Goal: Task Accomplishment & Management: Manage account settings

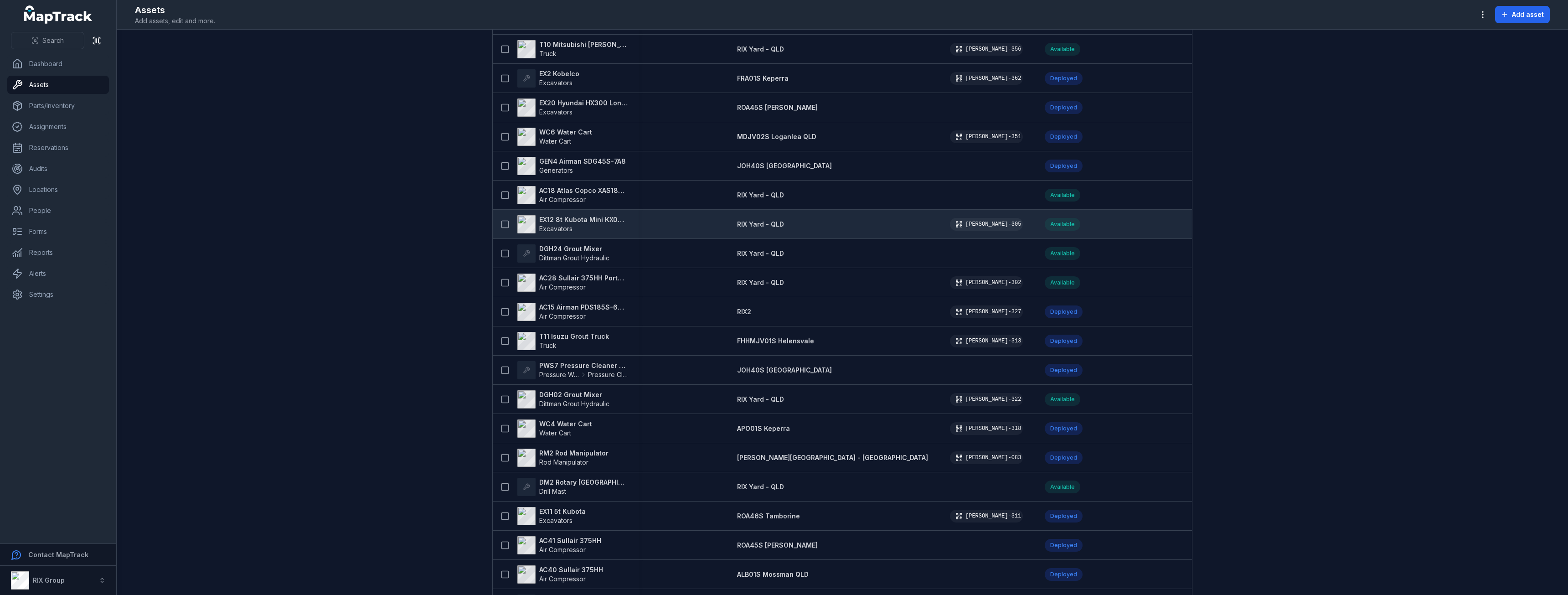
scroll to position [2064, 0]
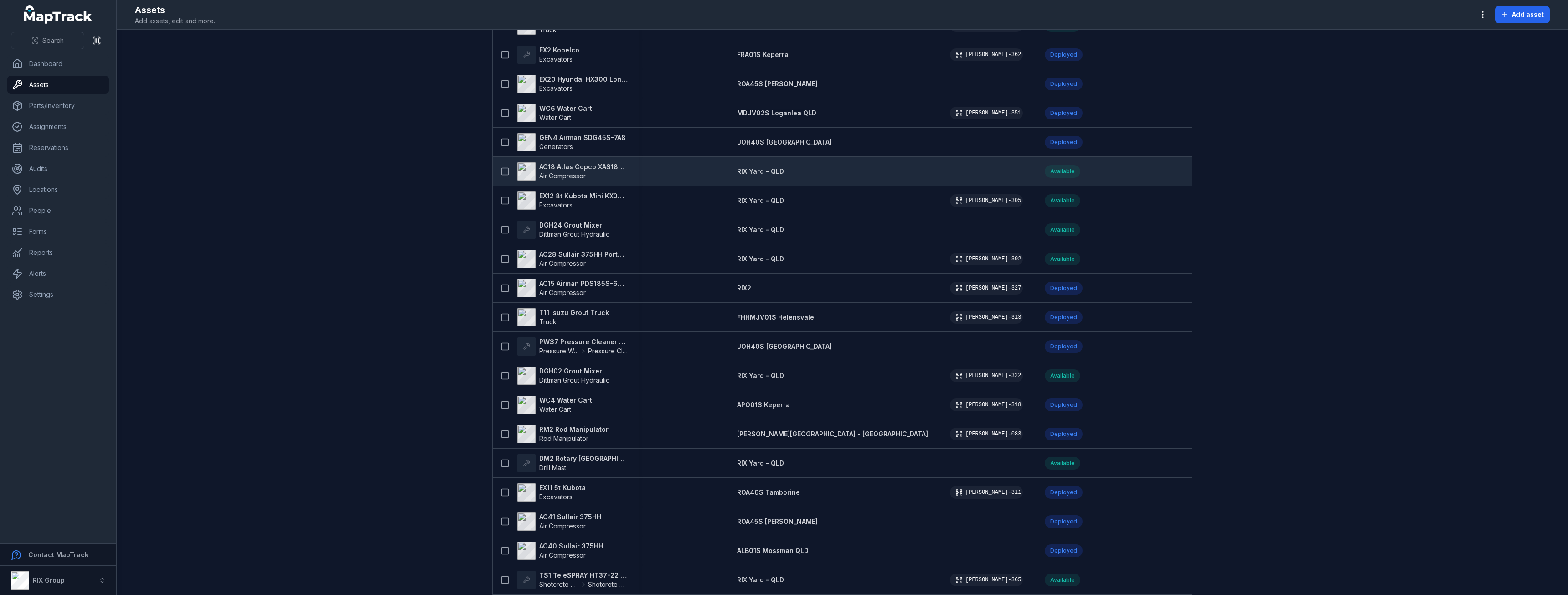
click at [579, 166] on strong "AC18 Atlas Copco XAS186 - Yard only" at bounding box center [584, 166] width 89 height 9
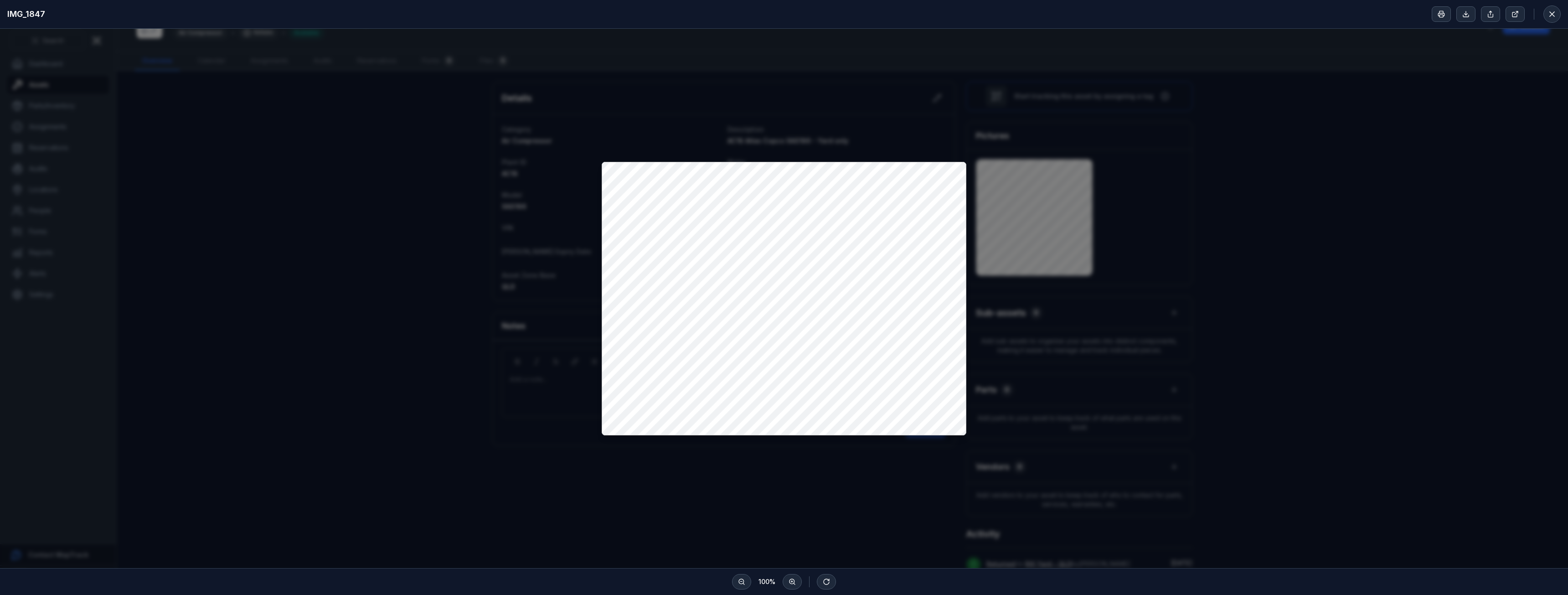
click at [843, 82] on div at bounding box center [784, 299] width 1568 height 539
click at [536, 209] on div at bounding box center [784, 299] width 1568 height 539
click at [1545, 15] on button at bounding box center [1552, 14] width 17 height 17
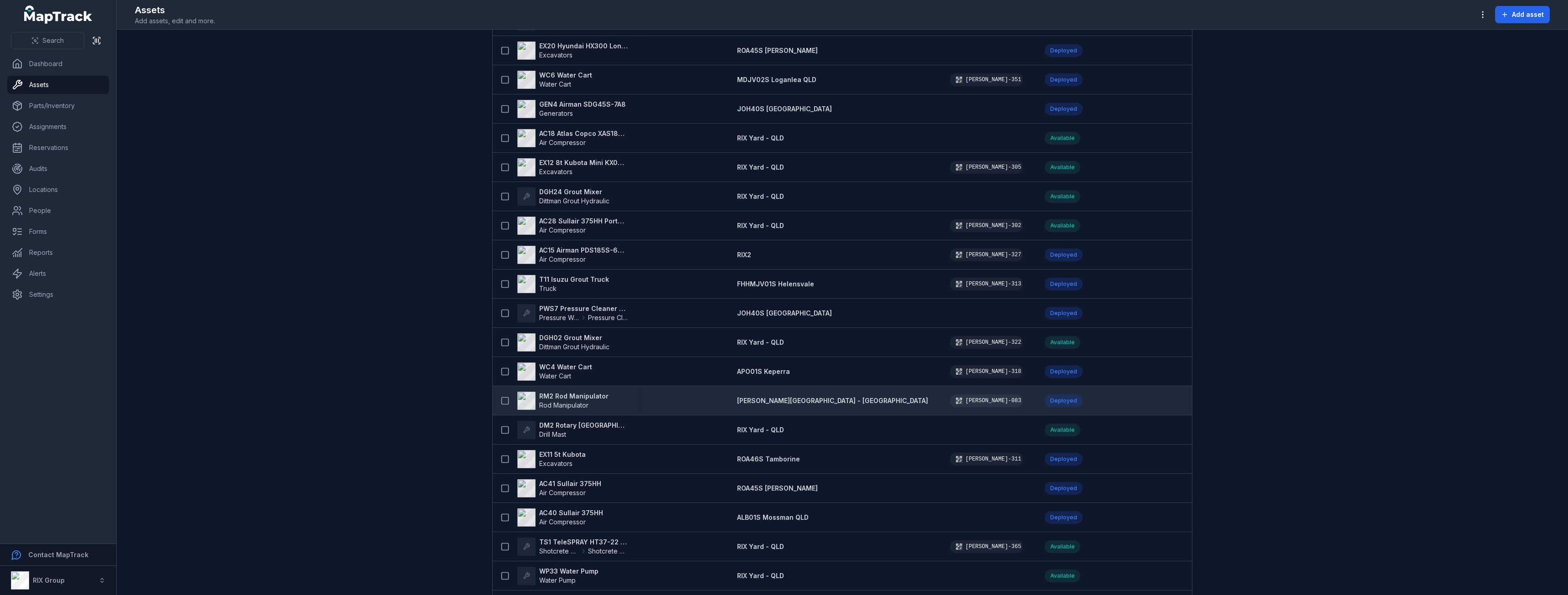
scroll to position [2143, 0]
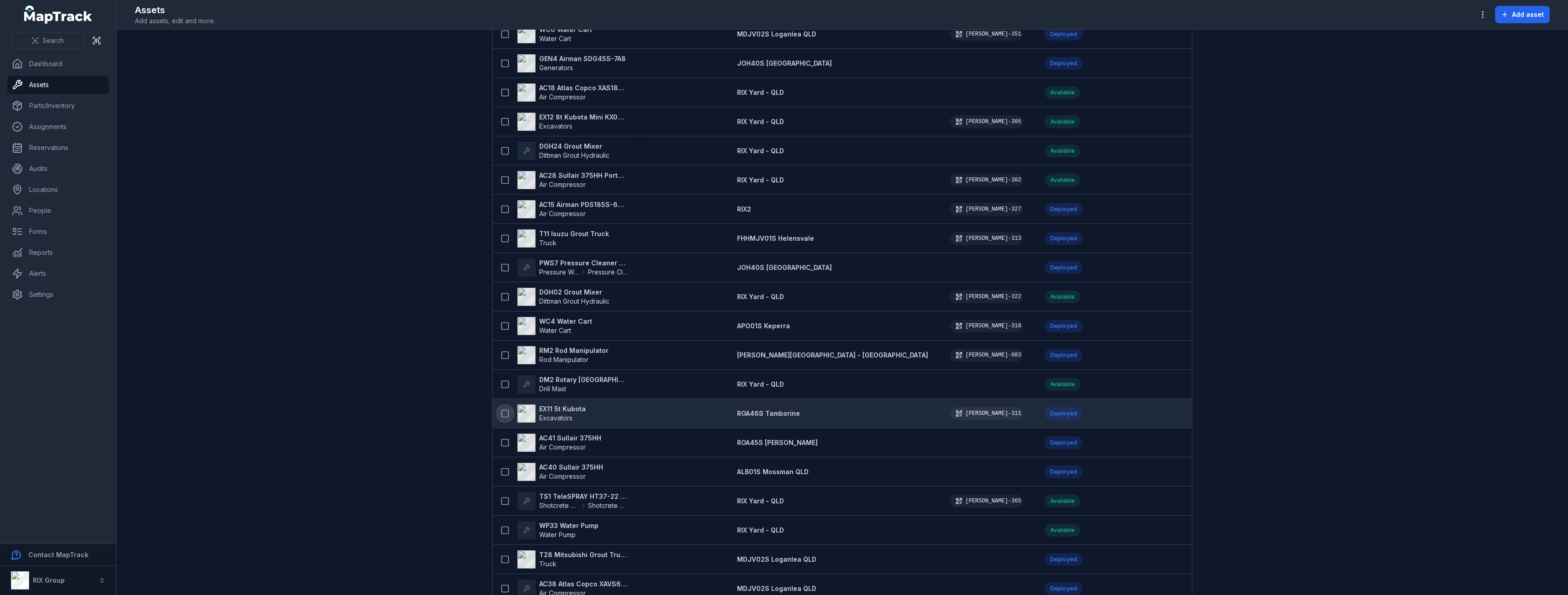
click at [501, 413] on icon at bounding box center [505, 413] width 9 height 9
click at [848, 576] on icon "button" at bounding box center [847, 572] width 9 height 9
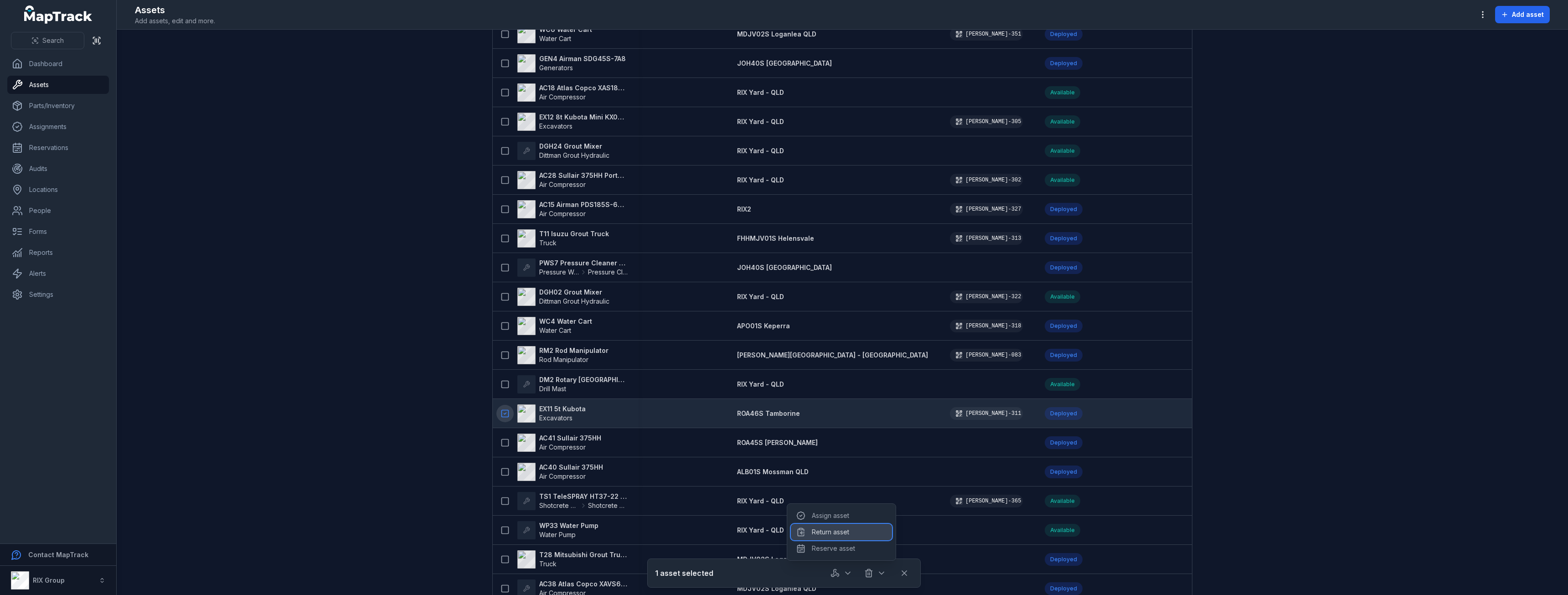
click at [849, 534] on div "Return asset" at bounding box center [841, 532] width 101 height 16
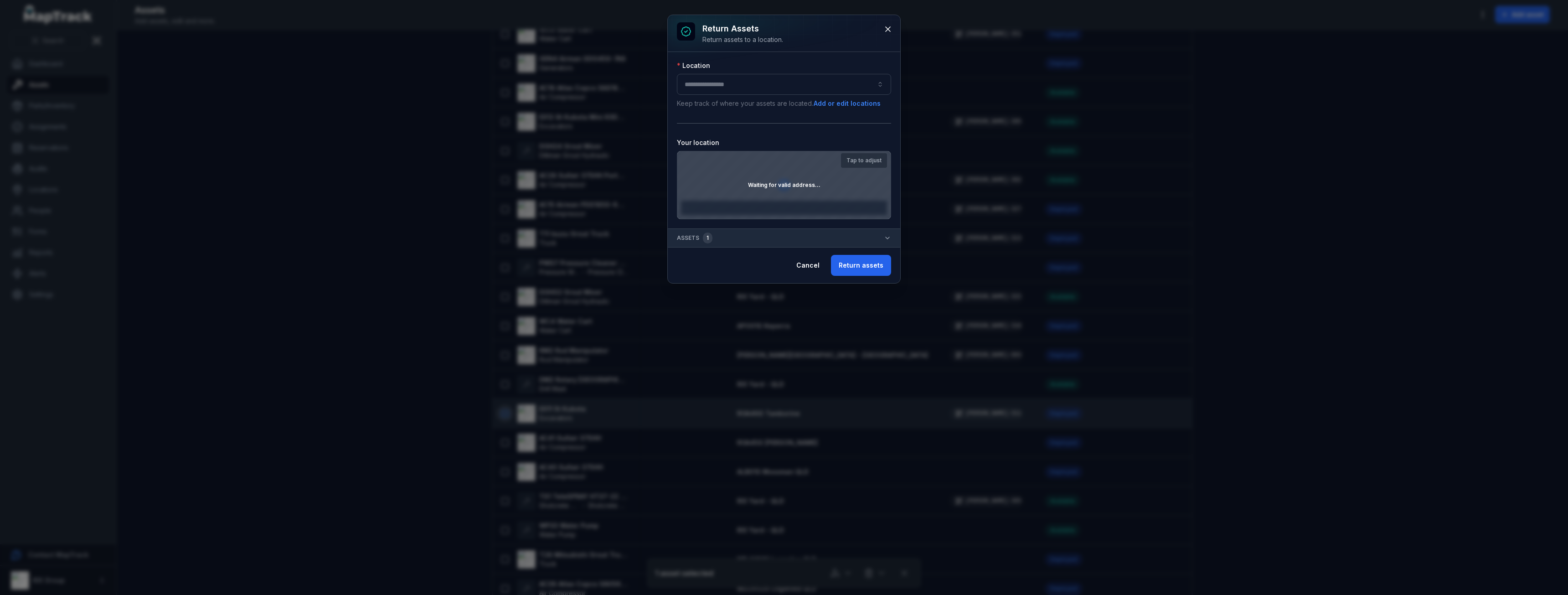
click at [785, 65] on div "Location" at bounding box center [783, 65] width 214 height 9
click at [788, 82] on button "button" at bounding box center [783, 84] width 214 height 21
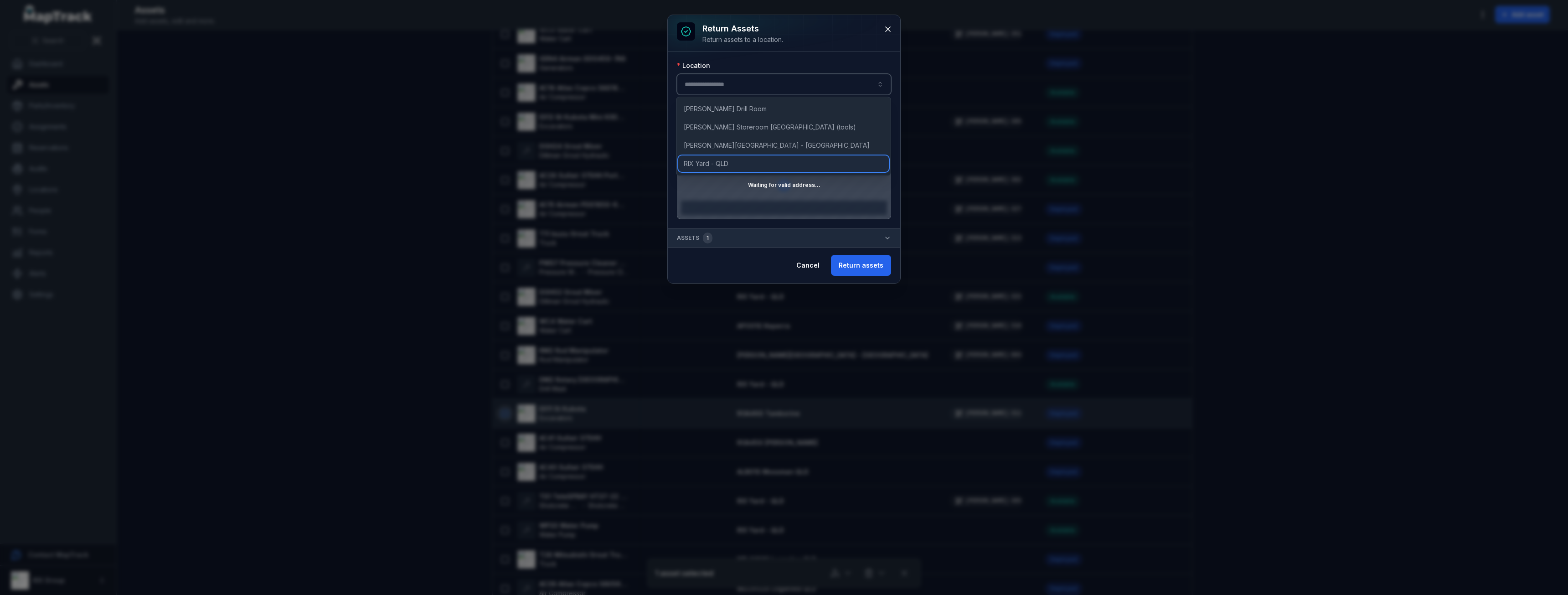
click at [715, 160] on span "RIX Yard - QLD" at bounding box center [706, 163] width 44 height 9
type input "**********"
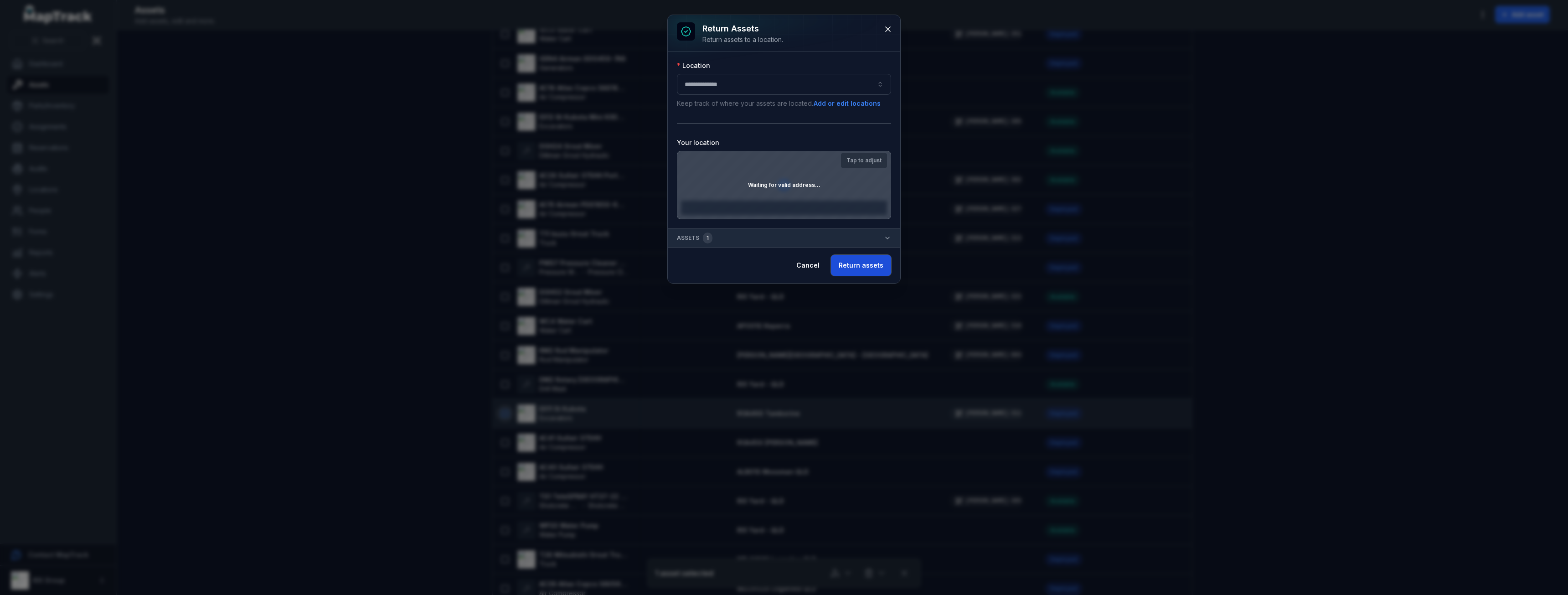
click at [854, 271] on button "Return assets" at bounding box center [861, 266] width 61 height 21
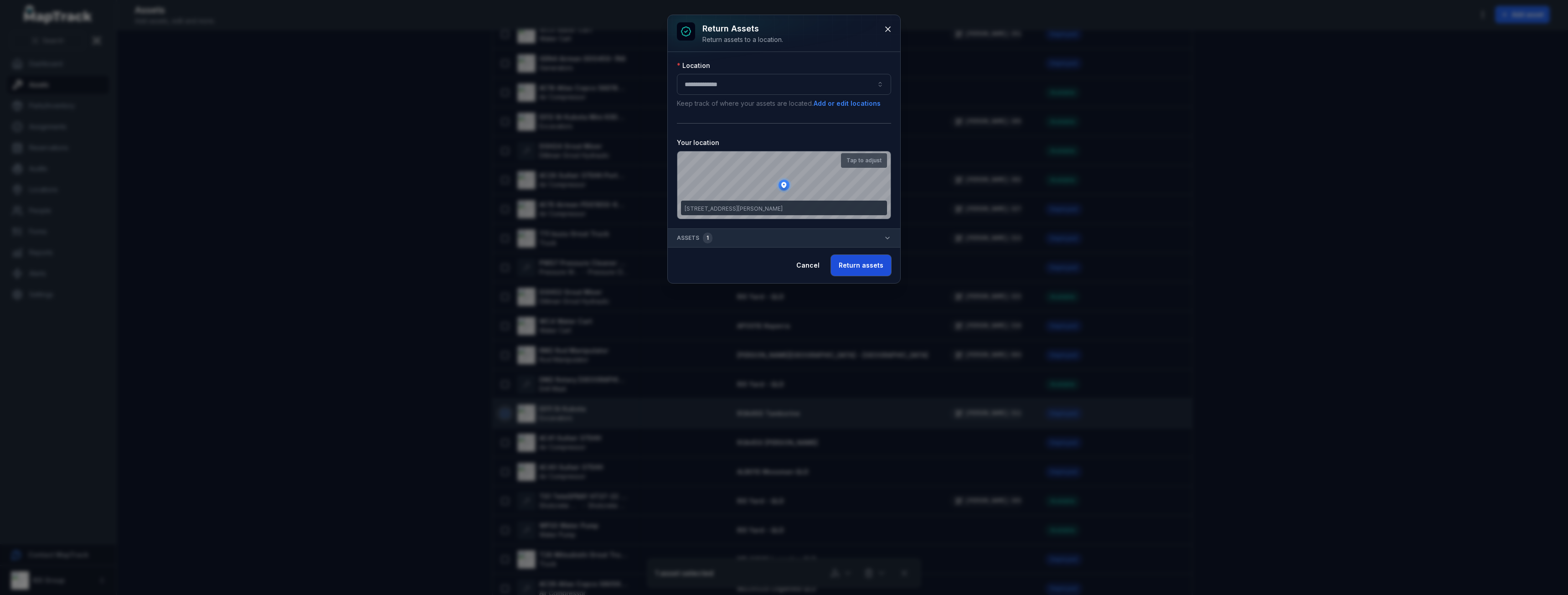
click at [869, 274] on button "Return assets" at bounding box center [861, 266] width 61 height 21
